Goal: Task Accomplishment & Management: Manage account settings

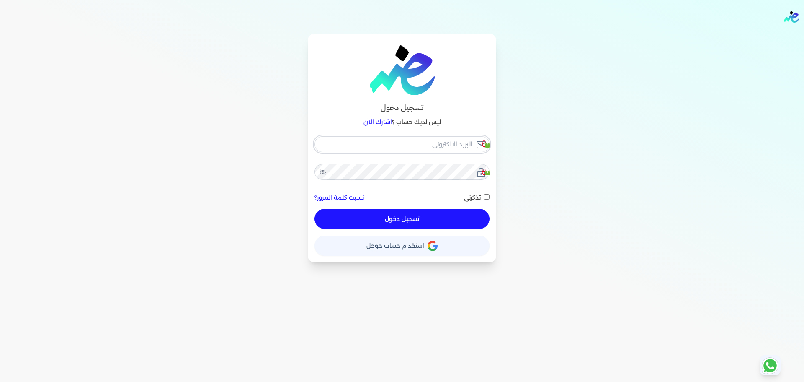
checkbox input "false"
type input "seattleadvanced@gmail.com"
click at [410, 134] on div "تسجيل دخول ليس لديك حساب ؟ اشترك الان seattleadvanced@gmail.com 3 3 نسيت كلمة ا…" at bounding box center [402, 148] width 189 height 229
click at [410, 141] on input "seattleadvanced@gmail.com" at bounding box center [402, 144] width 175 height 16
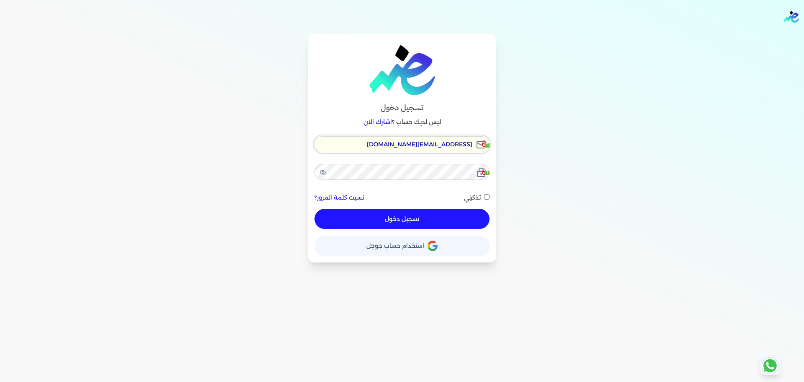
click at [410, 141] on input "seattleadvanced@gmail.com" at bounding box center [402, 144] width 175 height 16
checkbox input "false"
type input "[EMAIL_ADDRESS][DOMAIN_NAME]"
click at [424, 220] on button "تسجيل دخول" at bounding box center [402, 219] width 175 height 20
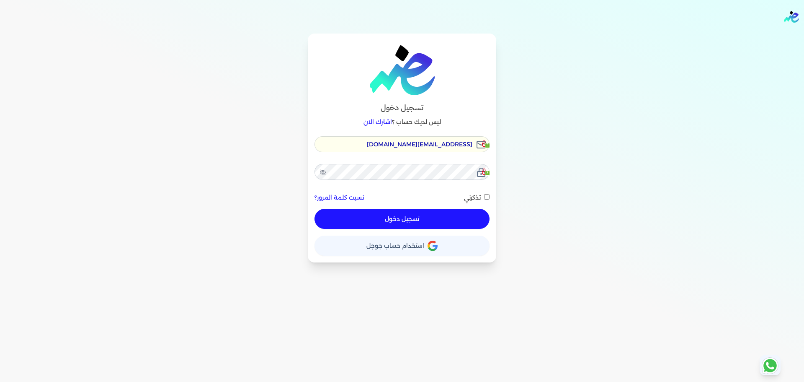
checkbox input "false"
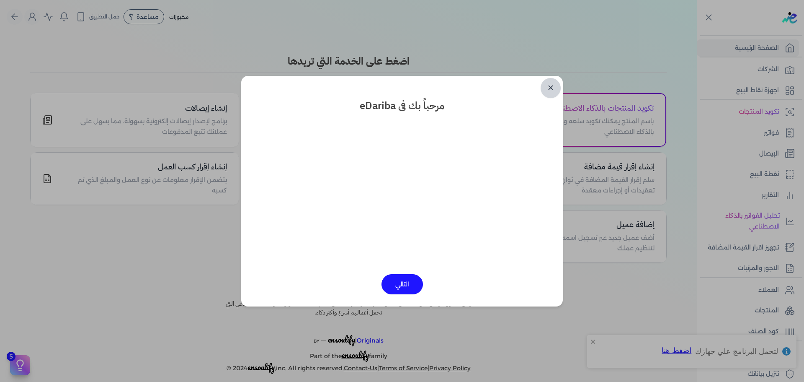
click at [552, 94] on link "✕" at bounding box center [551, 88] width 20 height 20
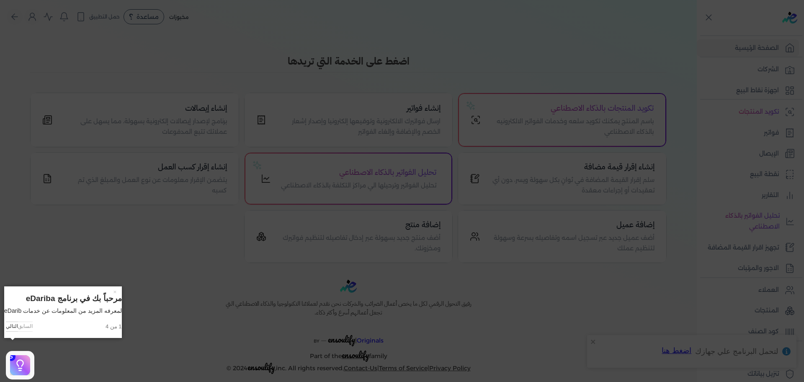
click at [592, 74] on icon at bounding box center [402, 191] width 804 height 382
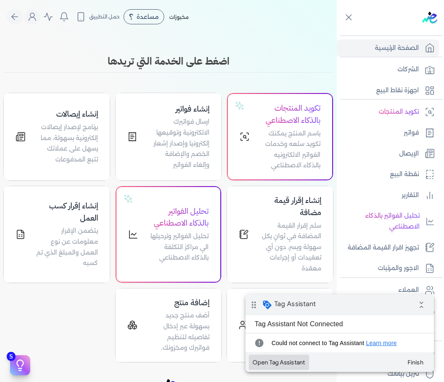
click at [286, 361] on button "Open Tag Assistant" at bounding box center [279, 361] width 60 height 15
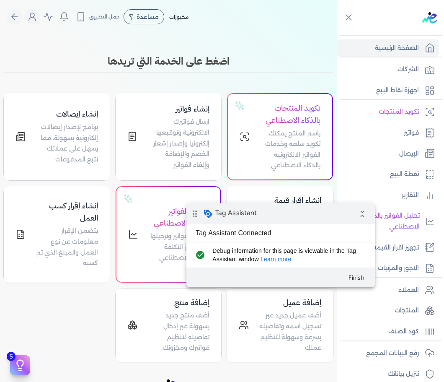
drag, startPoint x: 321, startPoint y: 214, endPoint x: 336, endPoint y: 243, distance: 32.4
click at [321, 214] on div "drag_indicator Tag Assistant collapse_all" at bounding box center [280, 213] width 189 height 21
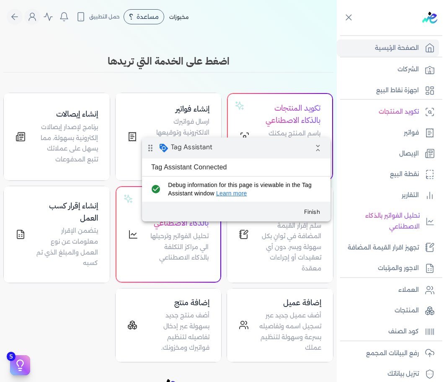
scroll to position [71, 0]
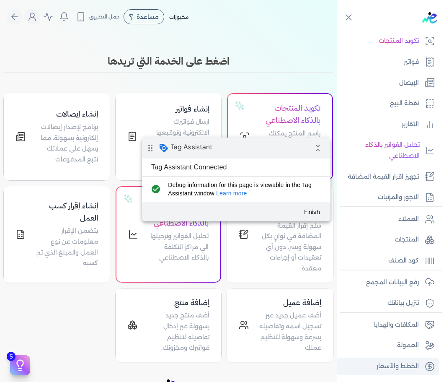
click at [389, 368] on p "الخطط والأسعار" at bounding box center [398, 366] width 42 height 11
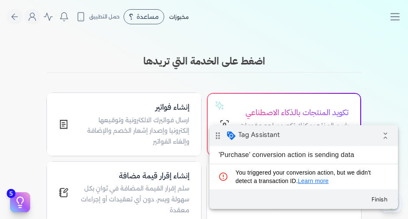
click at [233, 155] on div "'Purchase' conversion action is sending data" at bounding box center [286, 155] width 154 height 18
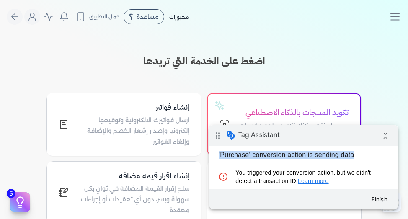
click at [233, 155] on div "'Purchase' conversion action is sending data" at bounding box center [286, 155] width 154 height 18
copy div "'Purchase' conversion action is sending data"
click at [249, 176] on span "You triggered your conversion action, but we didn't detect a transaction ID. Le…" at bounding box center [309, 176] width 149 height 17
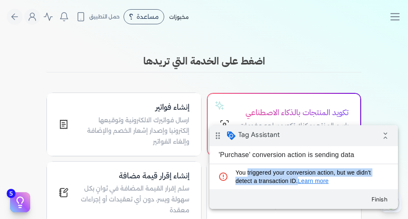
drag, startPoint x: 249, startPoint y: 176, endPoint x: 297, endPoint y: 179, distance: 47.9
click at [297, 179] on span "You triggered your conversion action, but we didn't detect a transaction ID. Le…" at bounding box center [309, 176] width 149 height 17
click at [259, 179] on span "You triggered your conversion action, but we didn't detect a transaction ID. Le…" at bounding box center [309, 176] width 149 height 17
